Goal: Task Accomplishment & Management: Manage account settings

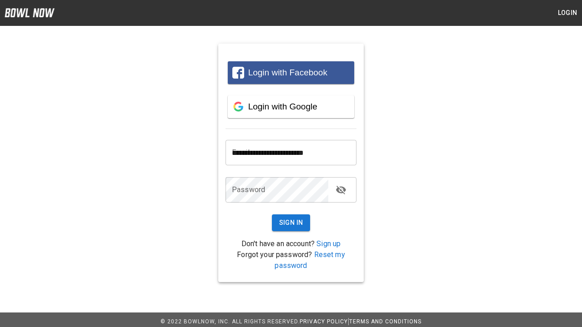
type input "**********"
click at [291, 223] on button "Sign In" at bounding box center [291, 223] width 39 height 17
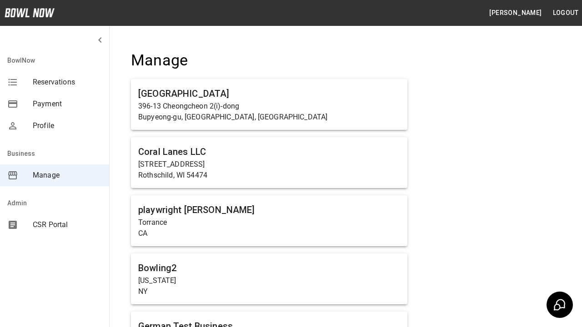
click at [55, 175] on span "Manage" at bounding box center [67, 175] width 69 height 11
